Goal: Find specific page/section: Find specific page/section

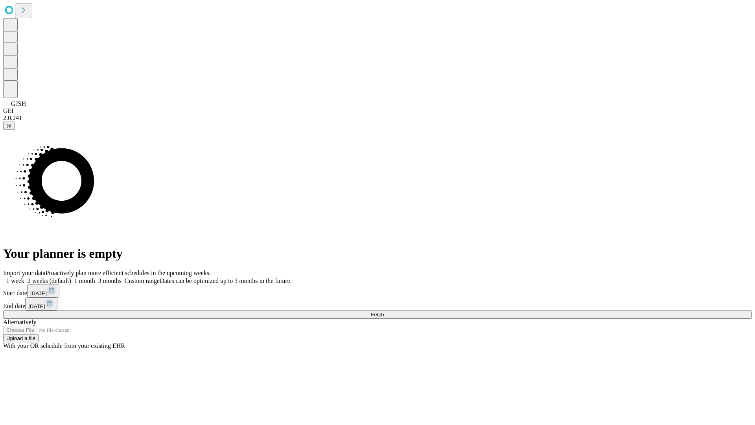
click at [384, 312] on span "Fetch" at bounding box center [377, 315] width 13 height 6
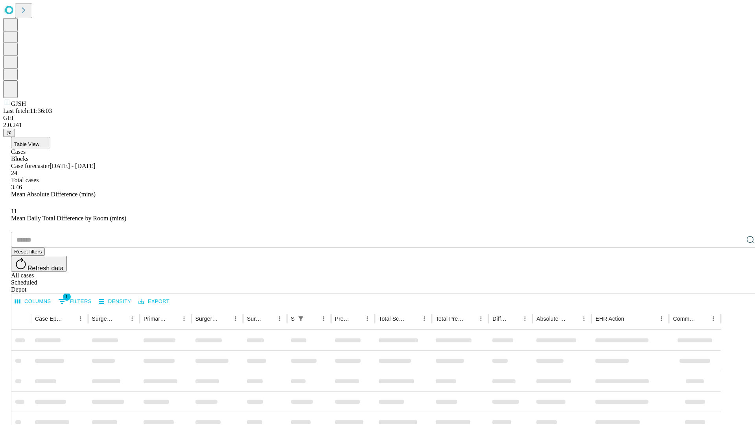
click at [735, 286] on div "Depot" at bounding box center [385, 289] width 749 height 7
